Goal: Transaction & Acquisition: Purchase product/service

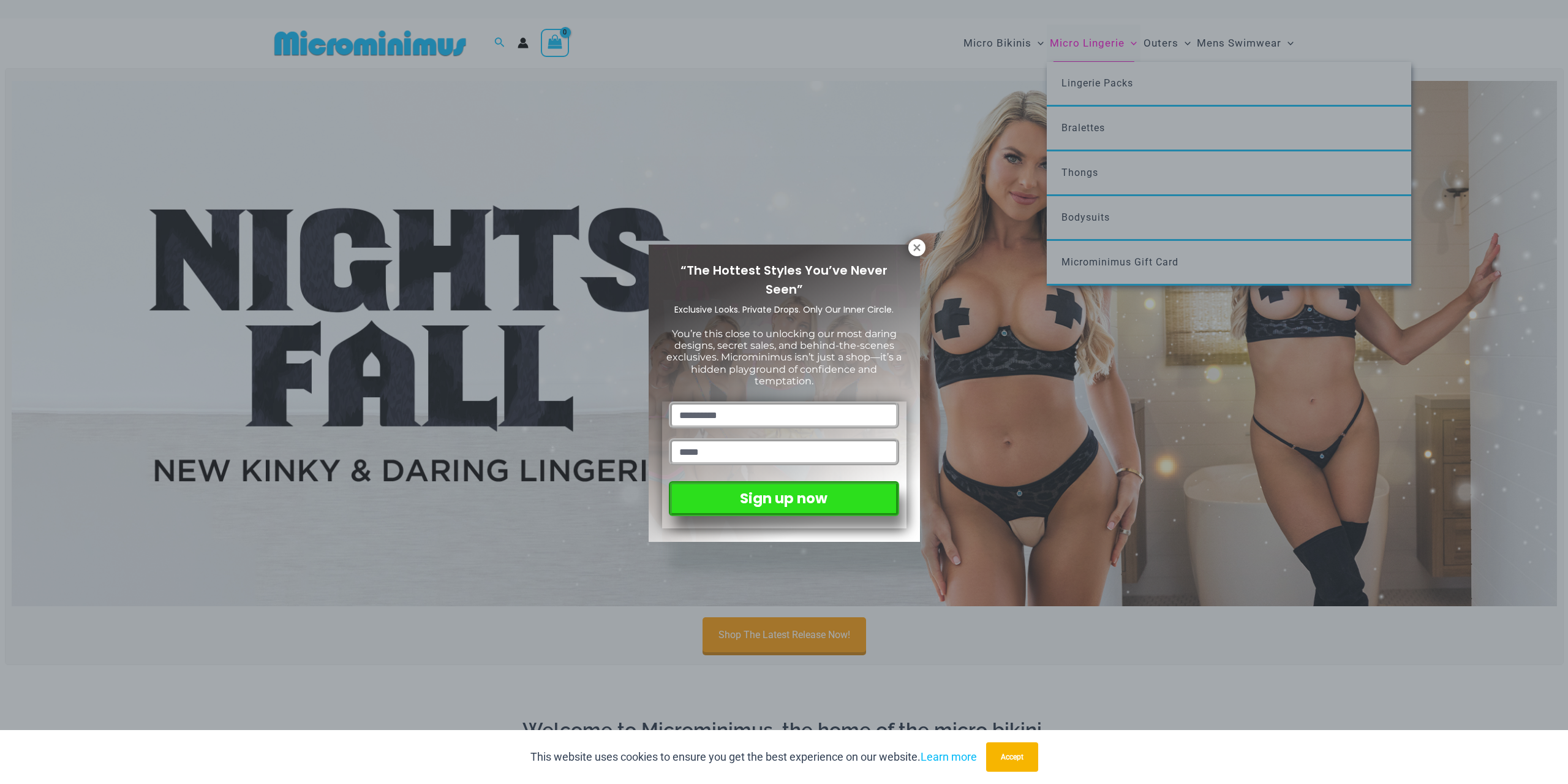
click at [1089, 39] on div "“The Hottest Styles You’ve Never Seen” Exclusive Looks. Private Drops. Only Our…" at bounding box center [784, 392] width 1568 height 784
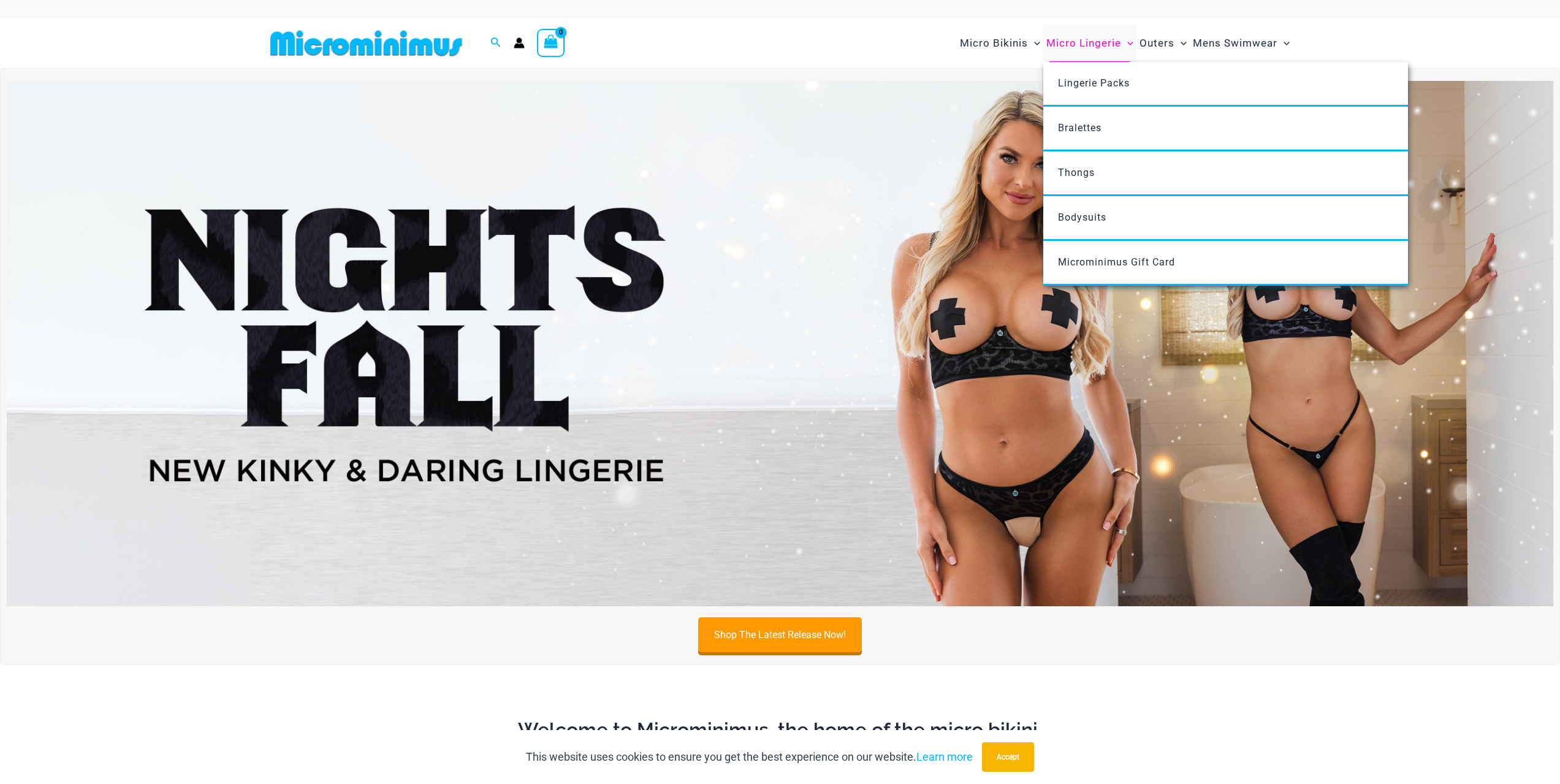
click at [1087, 48] on span "Micro Lingerie" at bounding box center [1083, 43] width 75 height 31
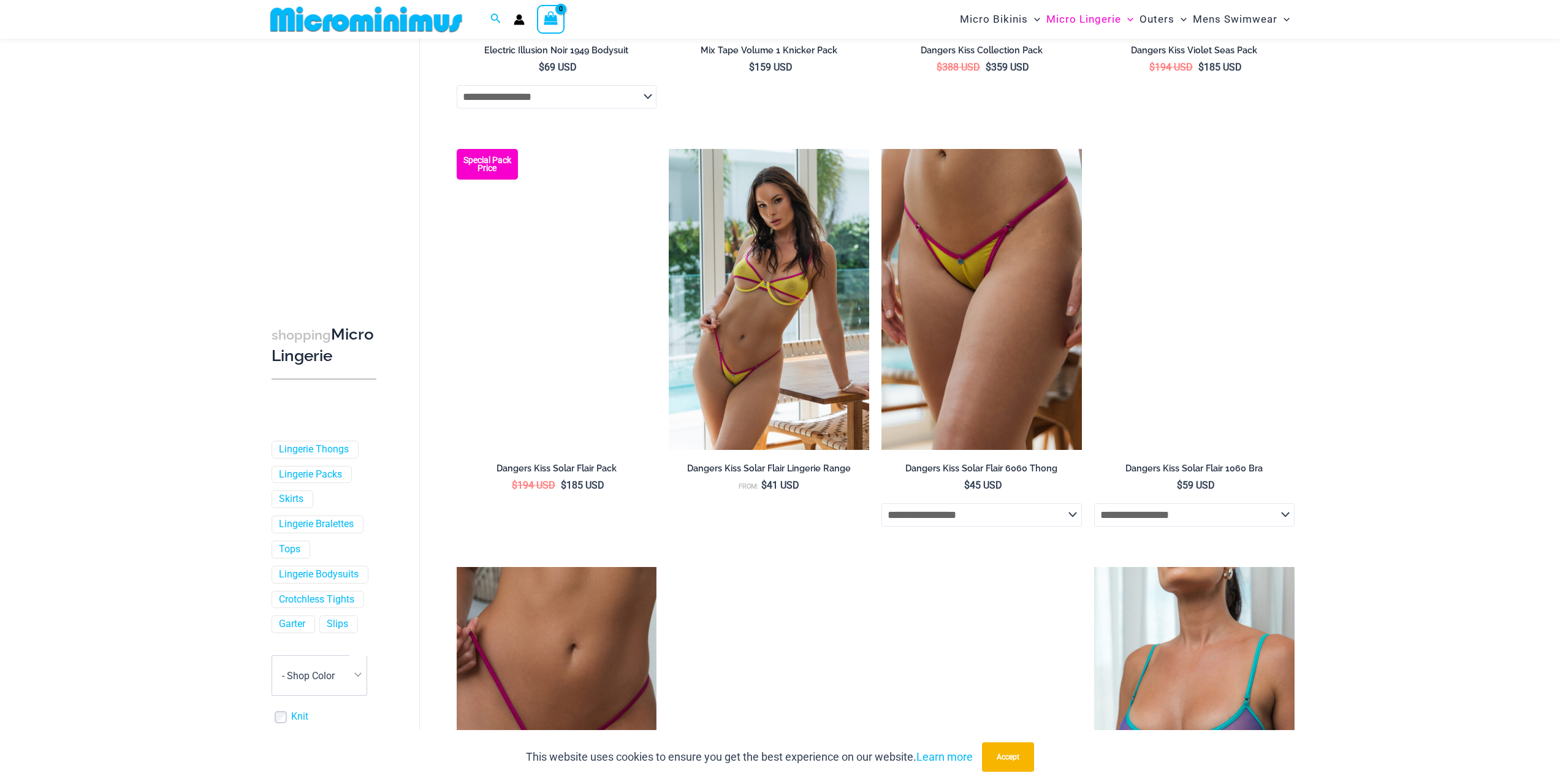
scroll to position [2562, 0]
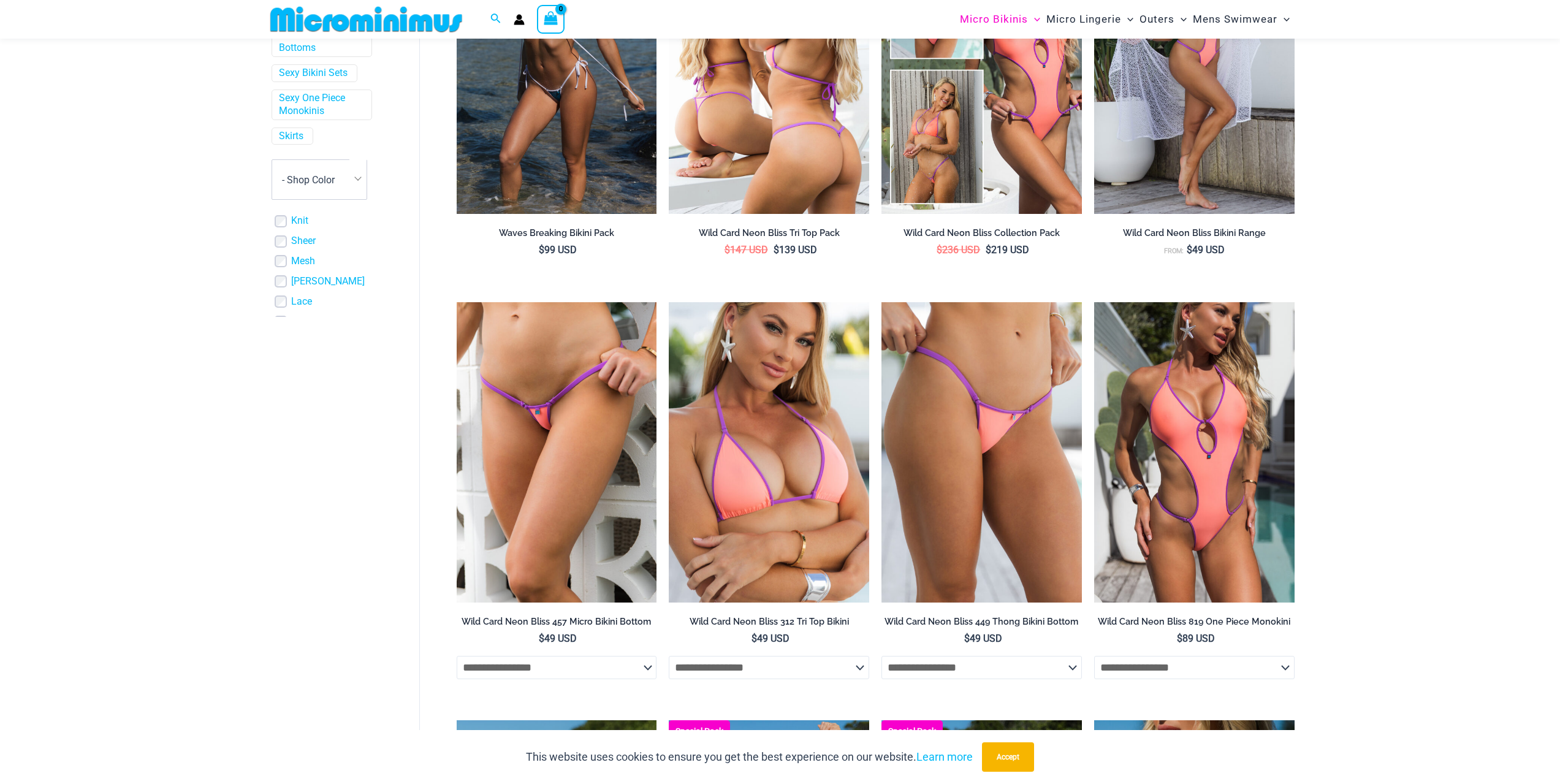
scroll to position [535, 0]
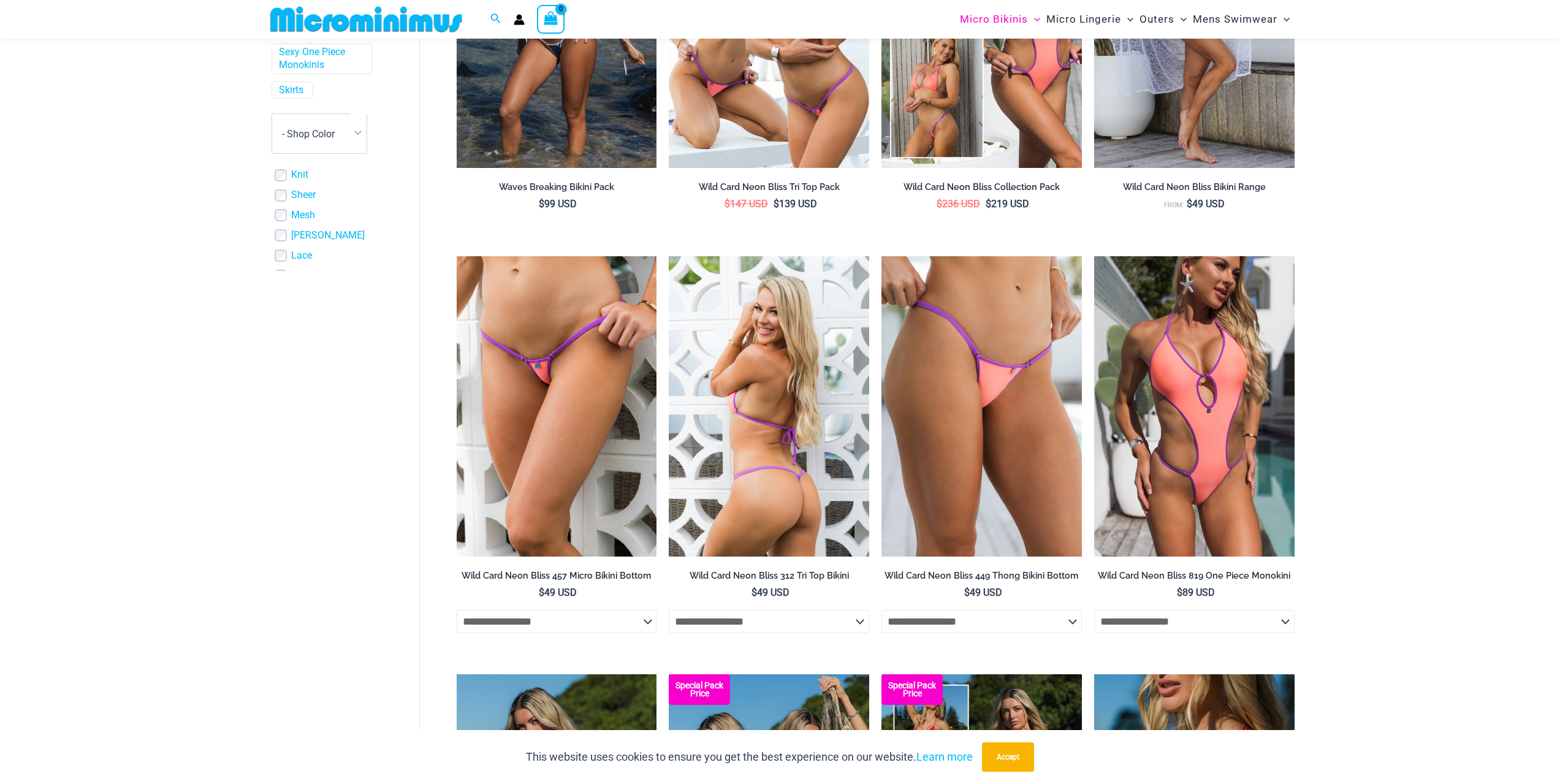
click at [760, 381] on img at bounding box center [769, 406] width 201 height 300
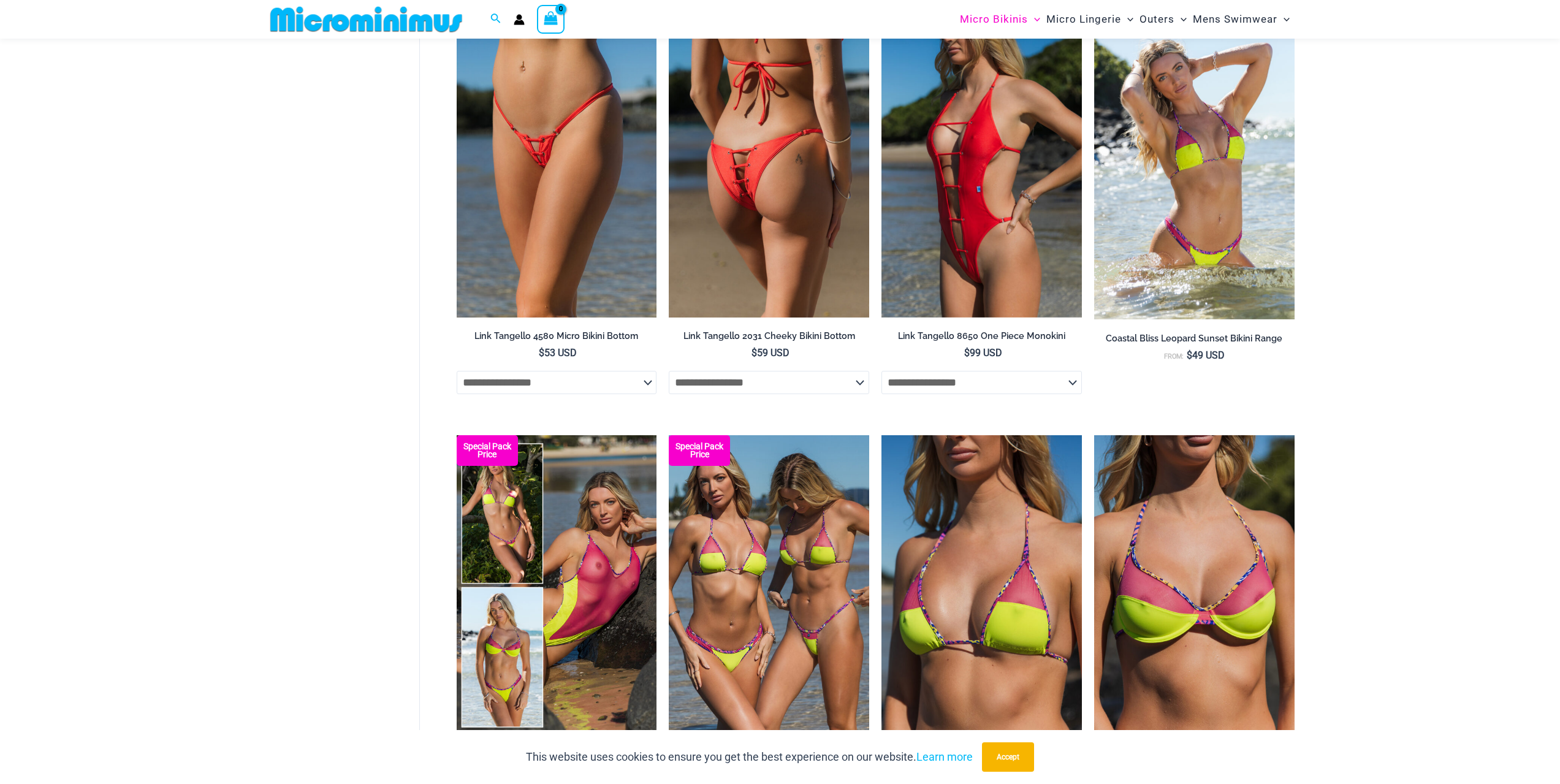
scroll to position [1638, 0]
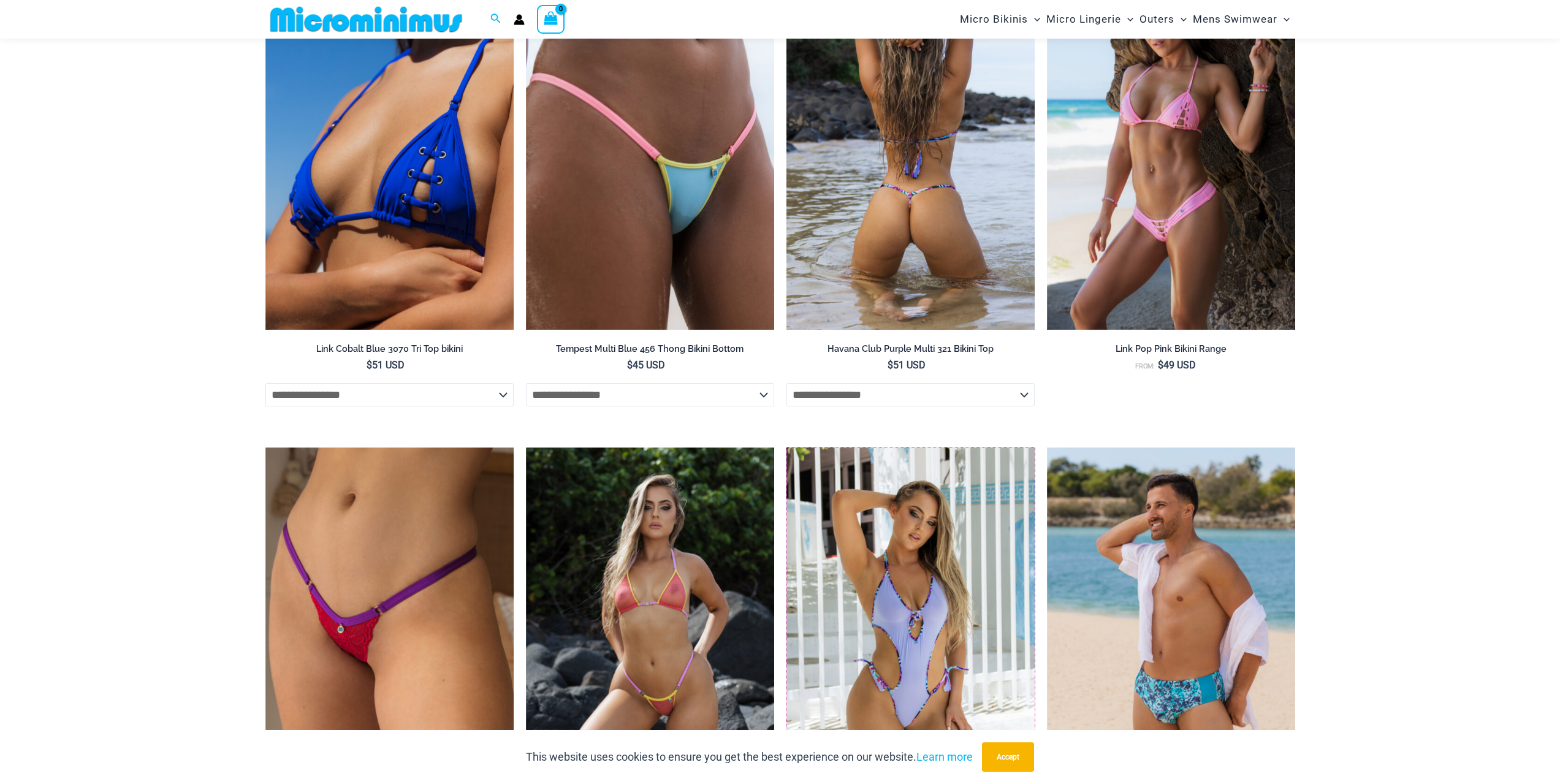
scroll to position [2194, 0]
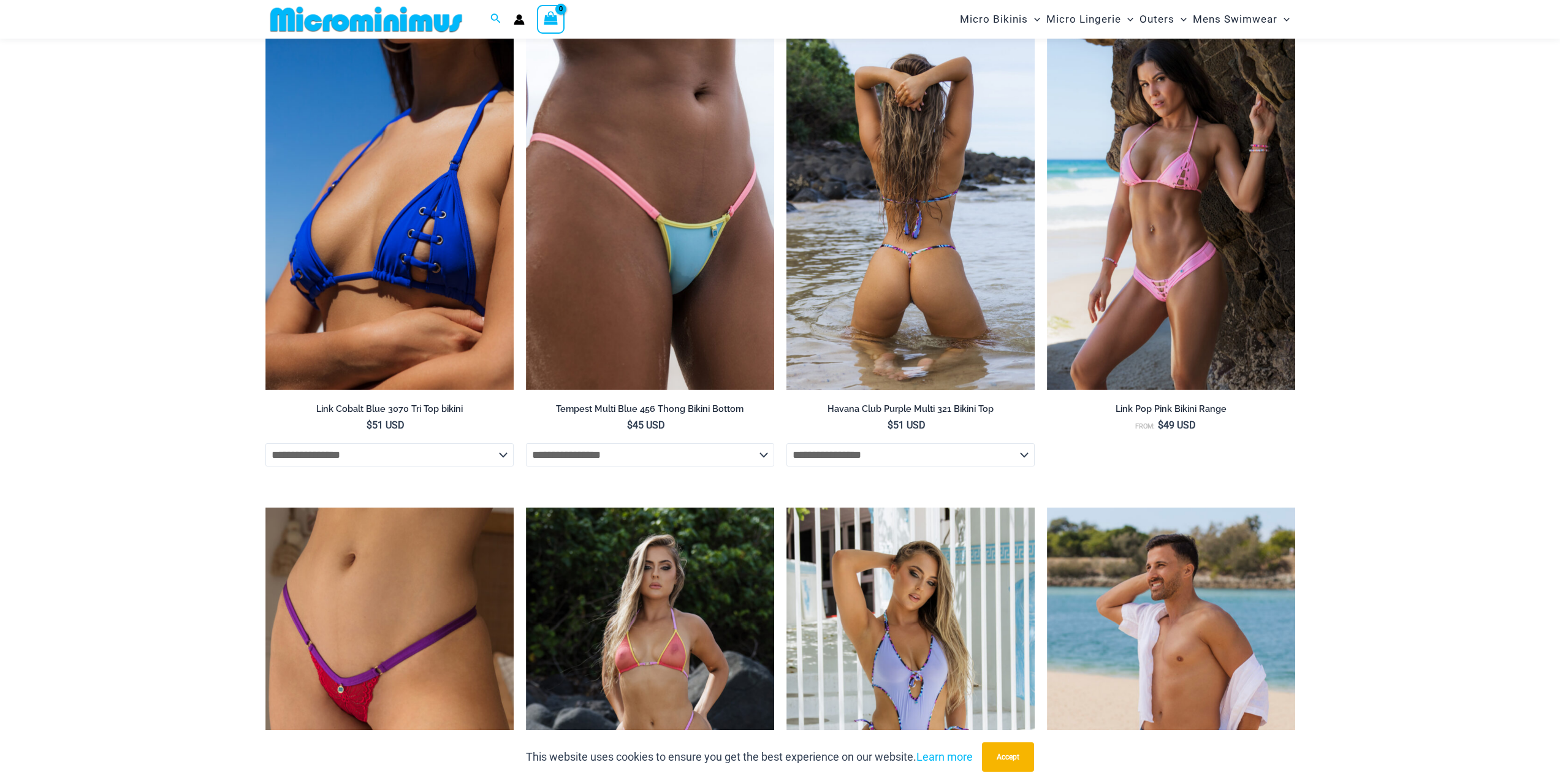
click at [956, 247] on img at bounding box center [910, 204] width 248 height 372
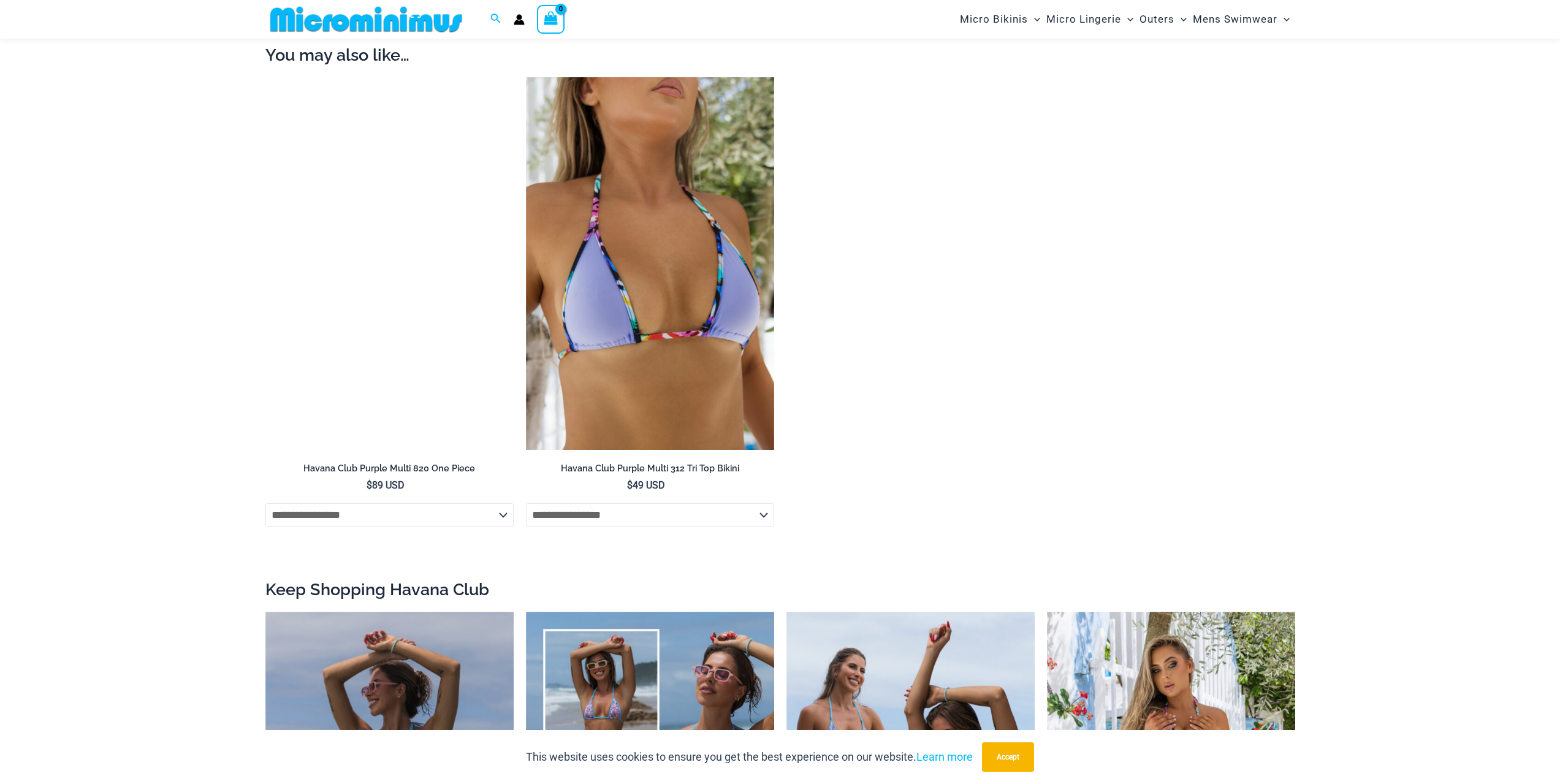
scroll to position [1340, 0]
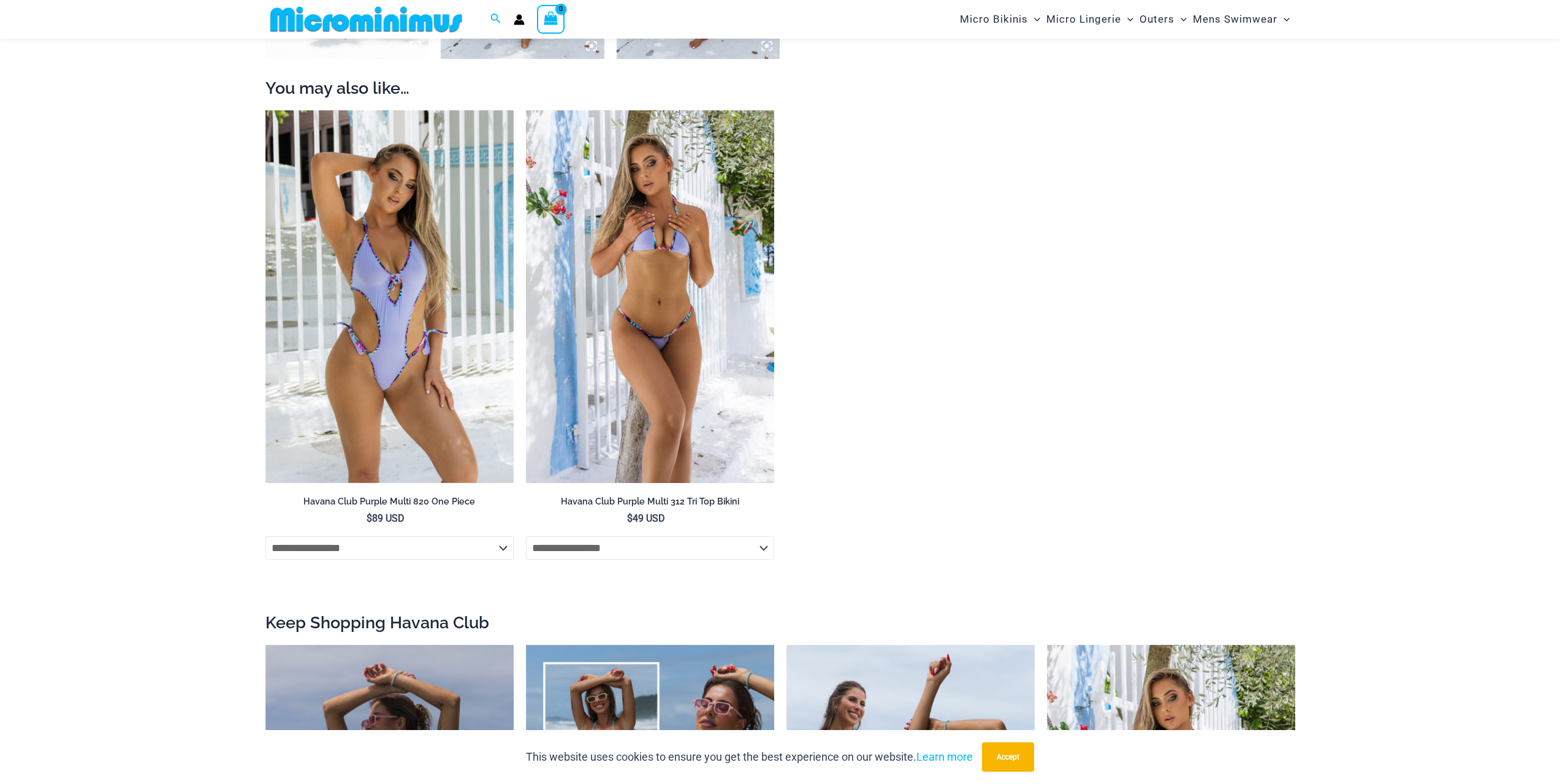
click at [648, 333] on img at bounding box center [650, 297] width 248 height 372
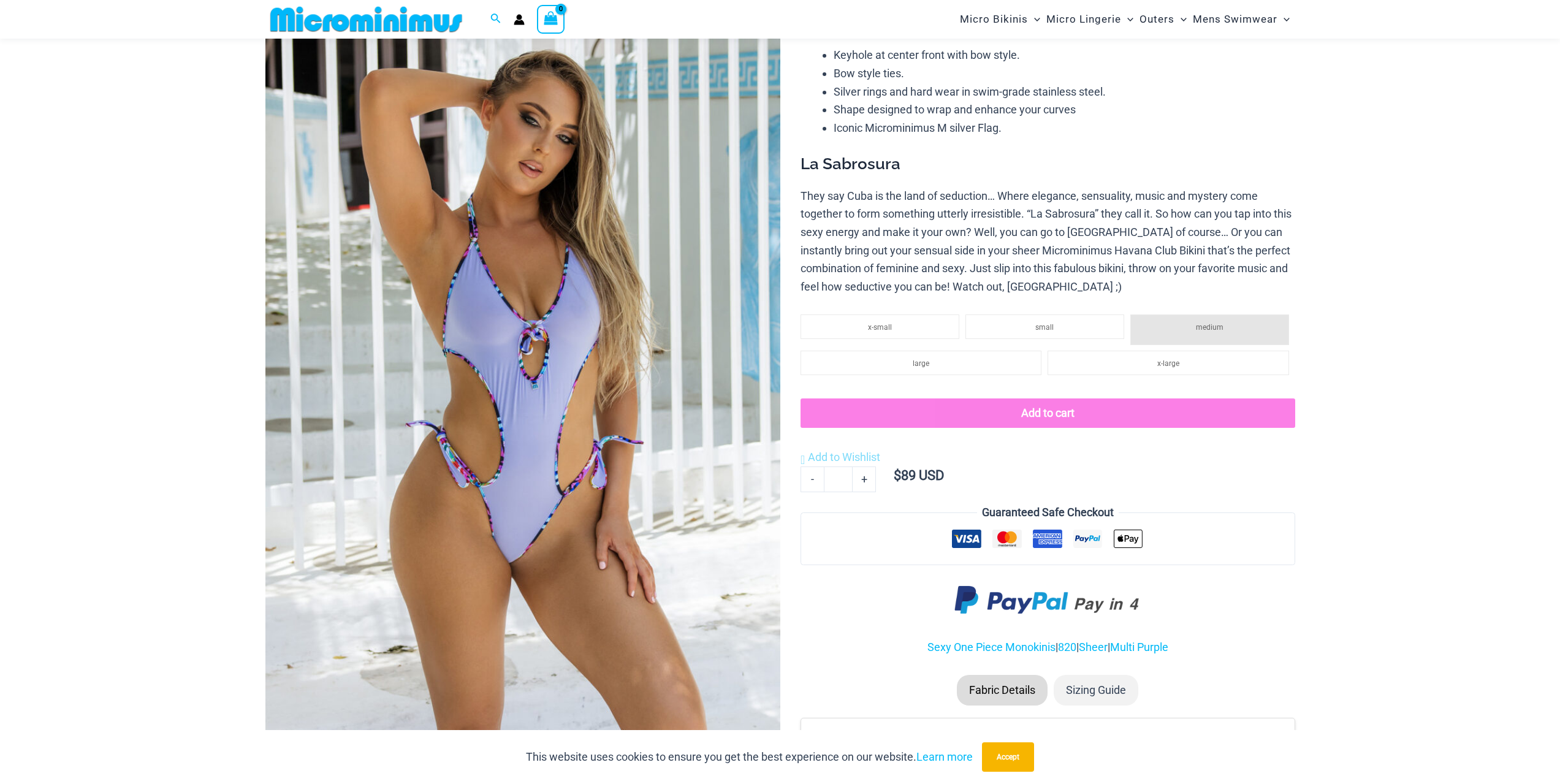
scroll to position [418, 0]
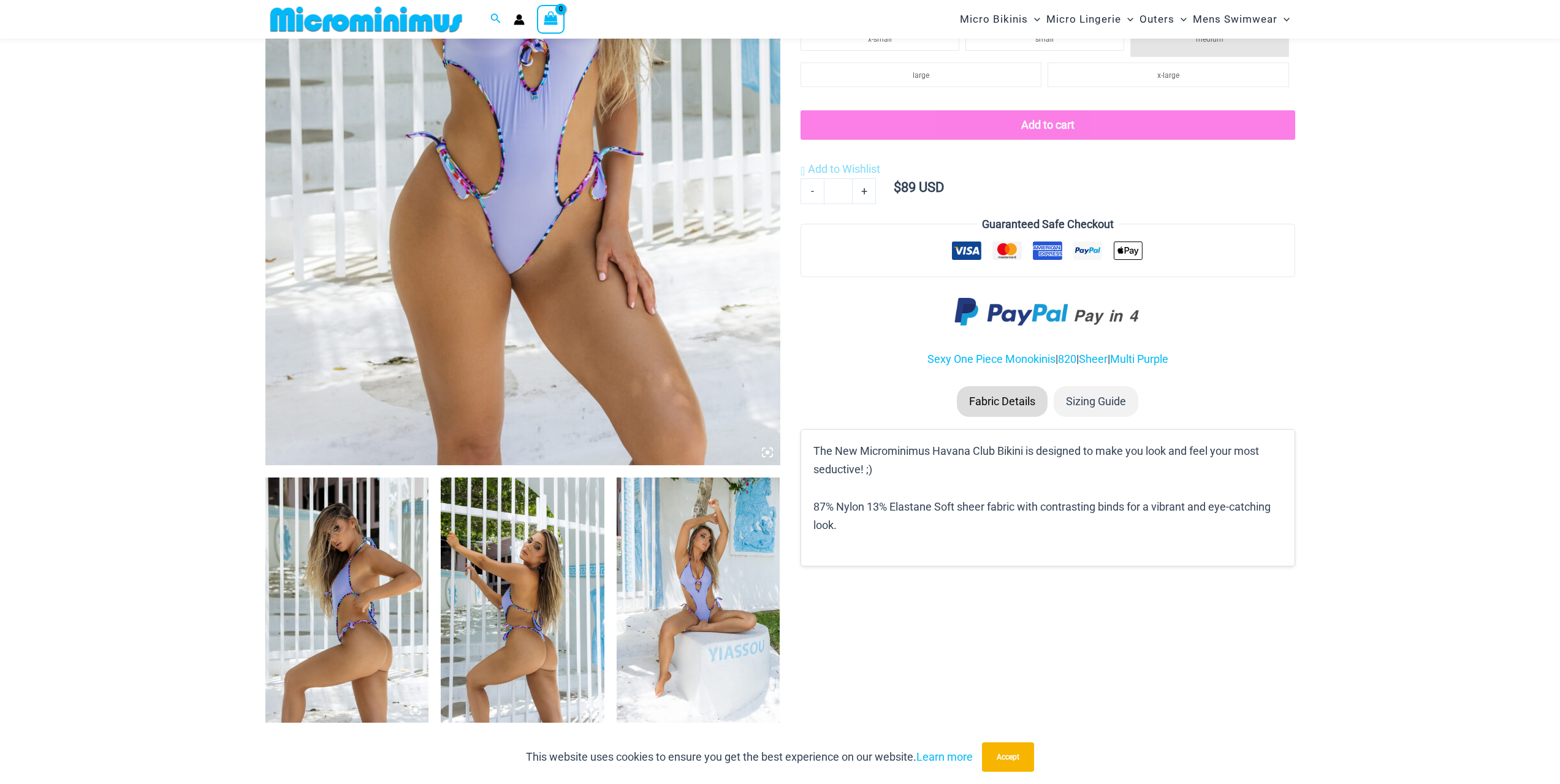
click at [621, 325] on img at bounding box center [523, 79] width 515 height 772
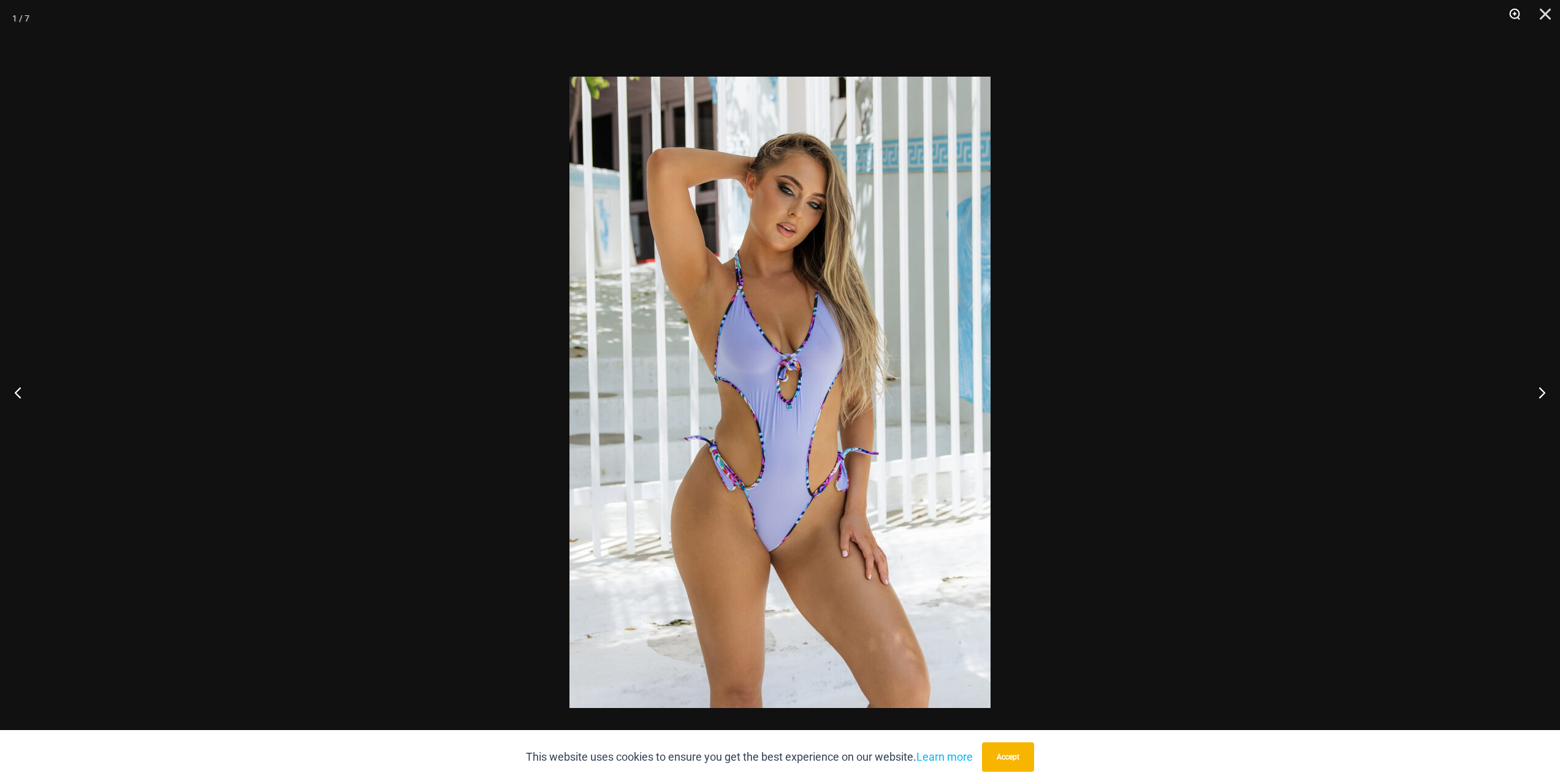
click at [1512, 14] on button "Zoom" at bounding box center [1511, 18] width 31 height 37
drag, startPoint x: 1015, startPoint y: 767, endPoint x: 1151, endPoint y: 571, distance: 238.6
click at [1552, 15] on button "Close" at bounding box center [1541, 18] width 31 height 37
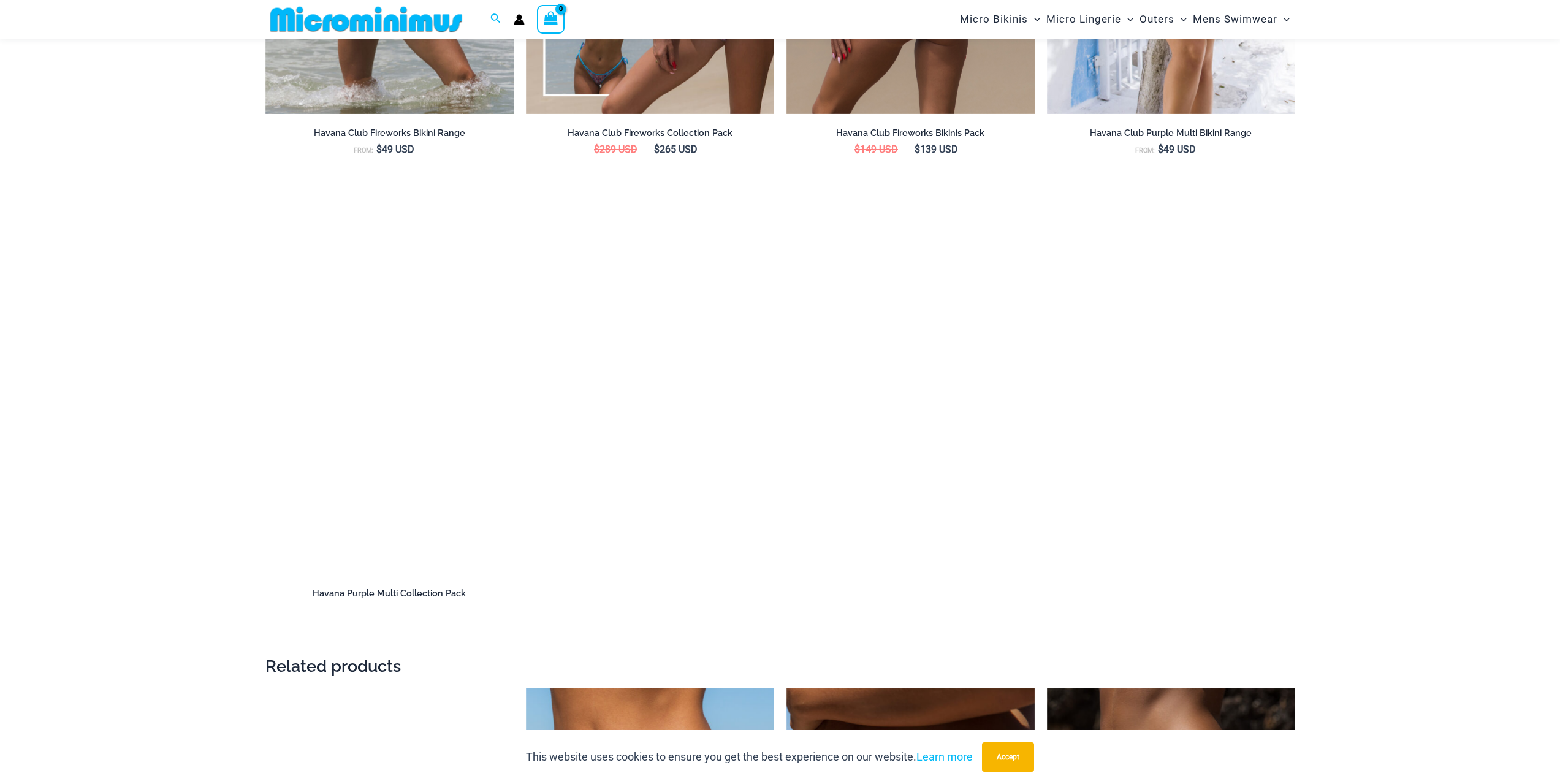
scroll to position [2257, 0]
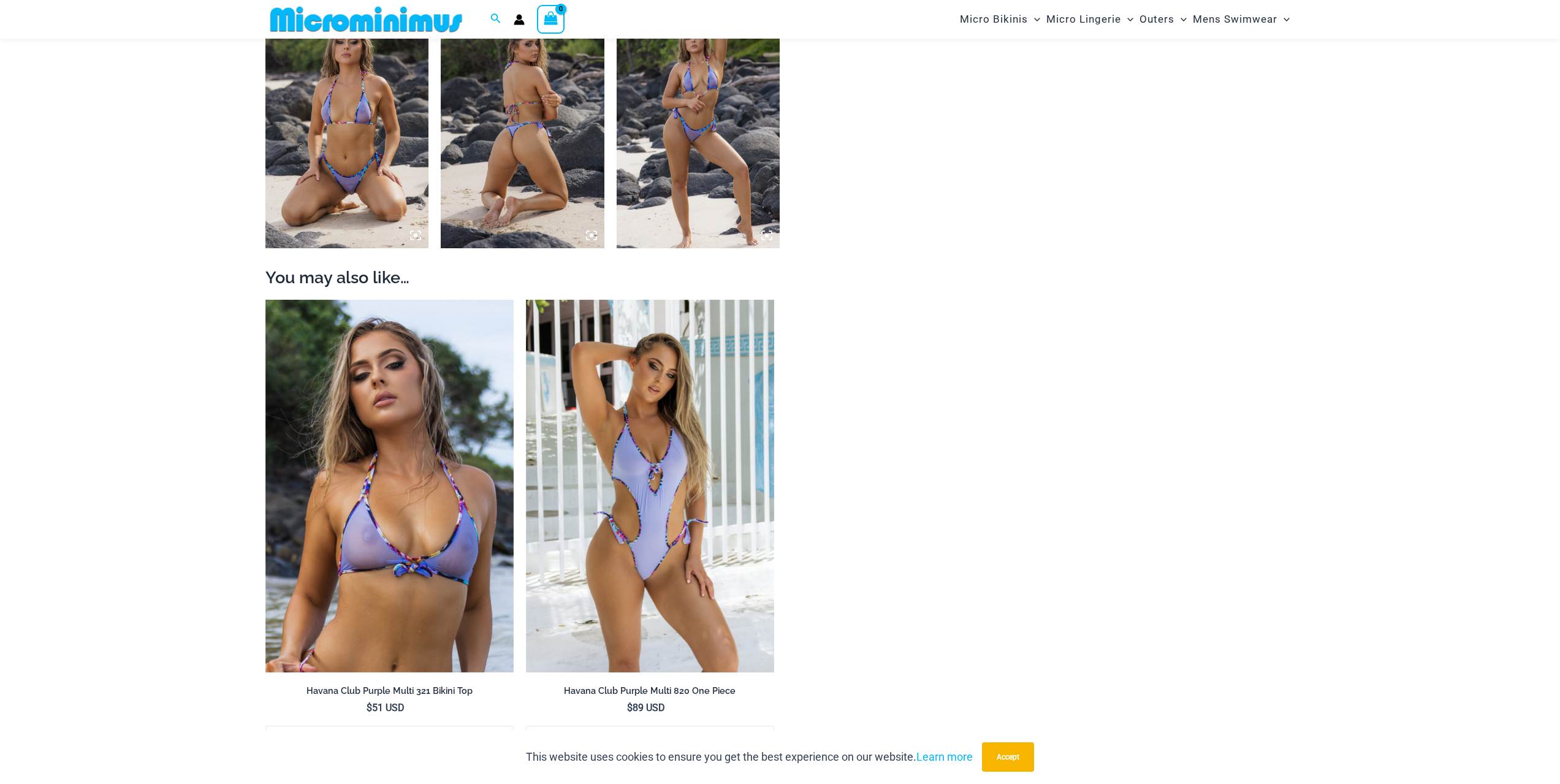
scroll to position [1153, 0]
